Goal: Task Accomplishment & Management: Complete application form

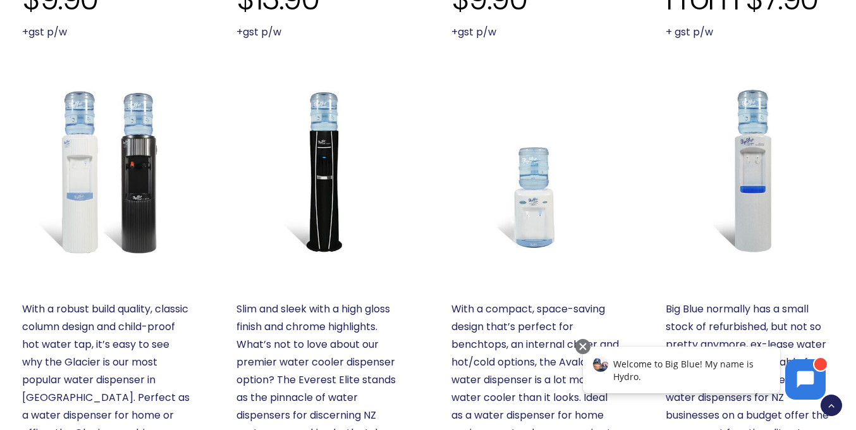
scroll to position [569, 0]
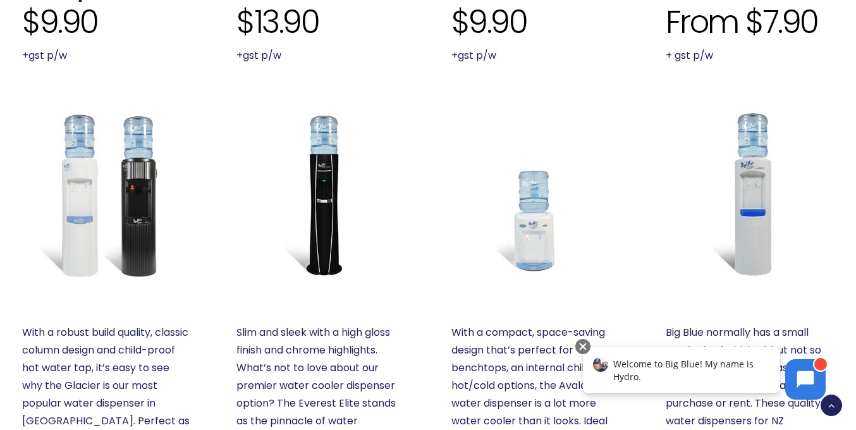
click at [544, 351] on p "With a compact, space-saving design that’s perfect for benchtops, an internal c…" at bounding box center [535, 403] width 168 height 159
click at [522, 217] on img at bounding box center [535, 194] width 168 height 168
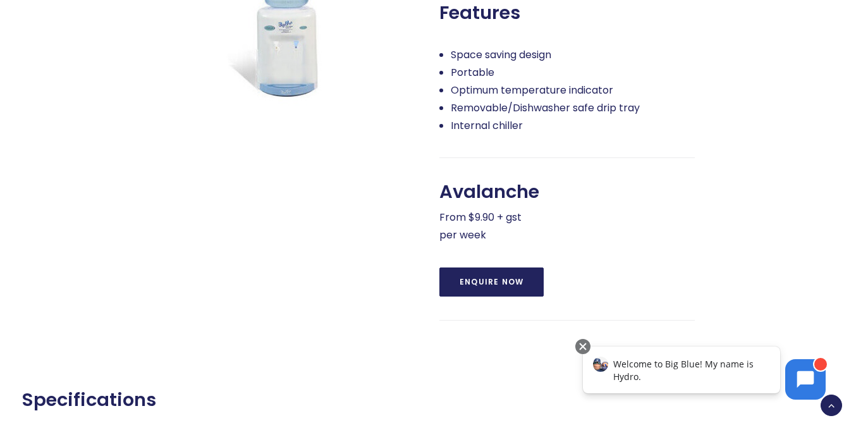
scroll to position [695, 0]
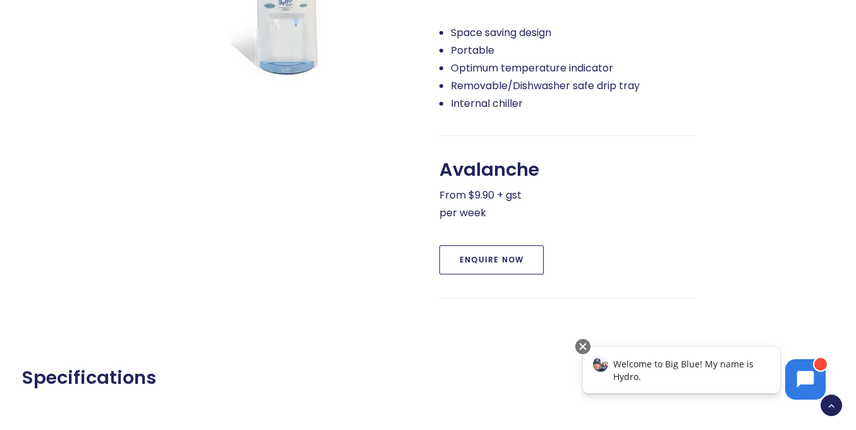
click at [491, 264] on link "Enquire Now" at bounding box center [491, 259] width 104 height 29
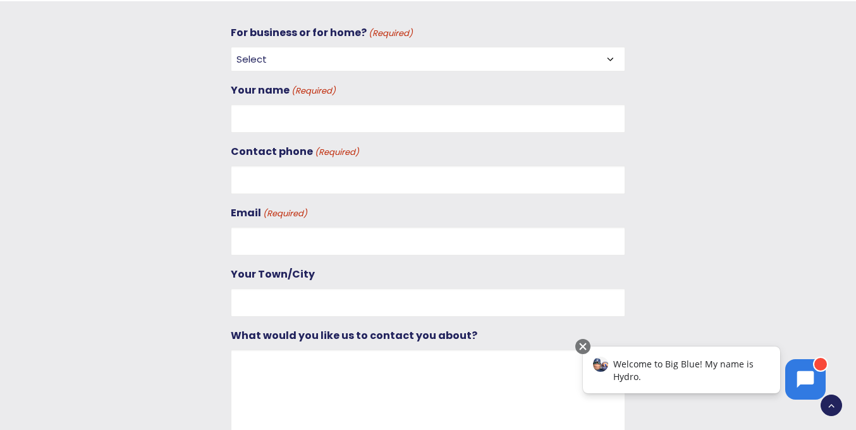
scroll to position [1039, 0]
click at [613, 57] on select "Select For Business For Home" at bounding box center [428, 58] width 395 height 25
select select "For Home"
click at [231, 46] on select "Select For Business For Home" at bounding box center [428, 58] width 395 height 25
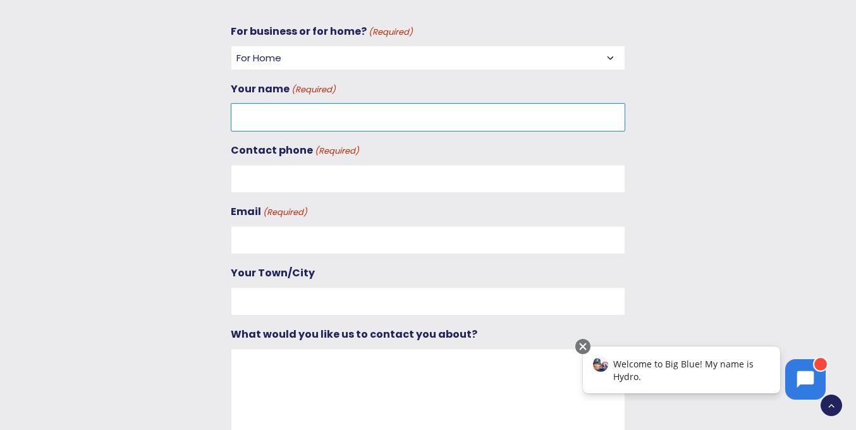
click at [550, 117] on input "Your name (Required)" at bounding box center [428, 117] width 395 height 28
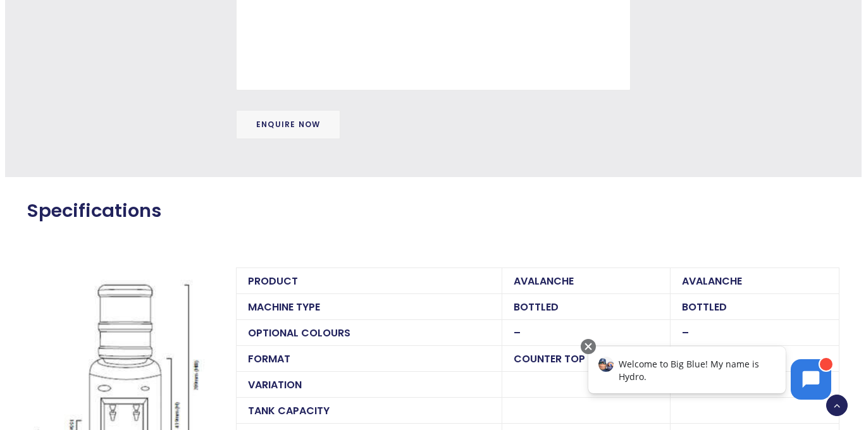
scroll to position [1608, 0]
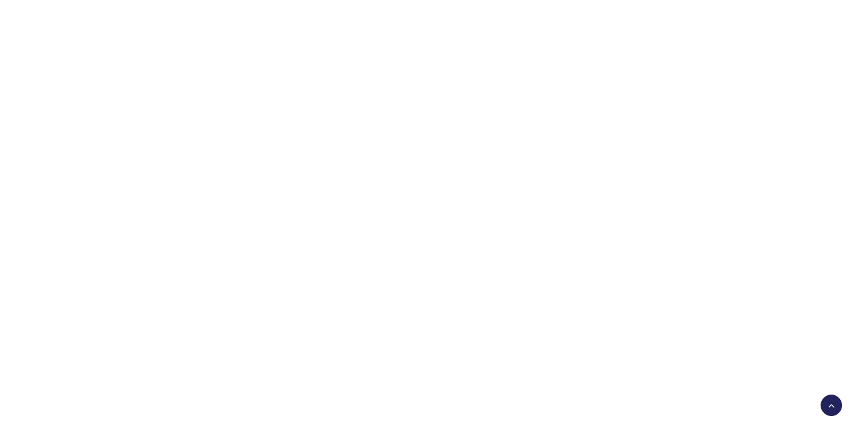
scroll to position [569, 0]
